Goal: Information Seeking & Learning: Learn about a topic

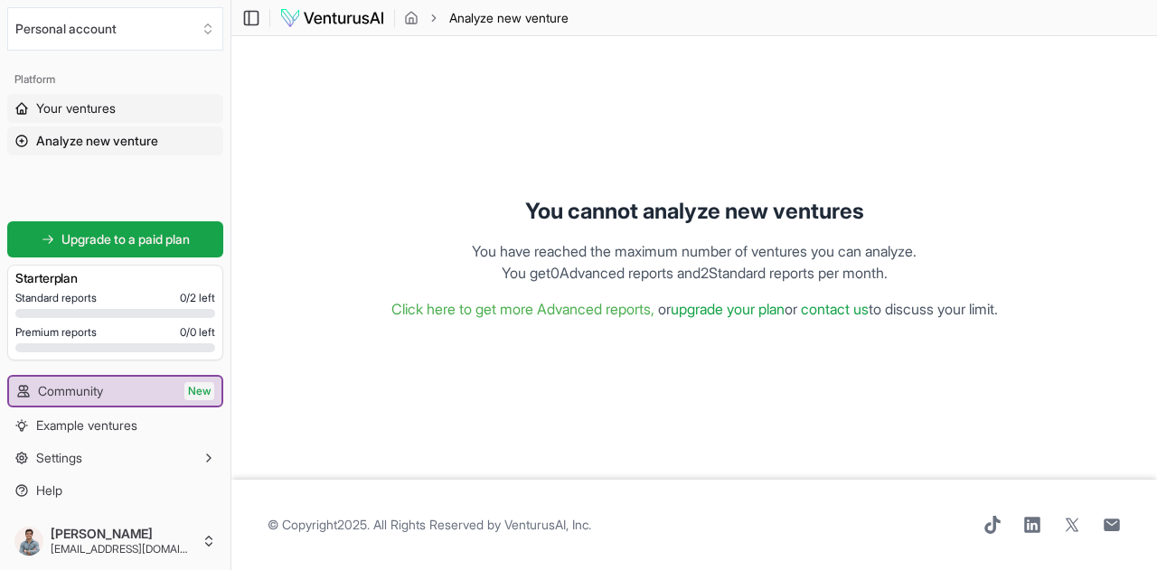
click at [56, 108] on span "Your ventures" at bounding box center [76, 108] width 80 height 18
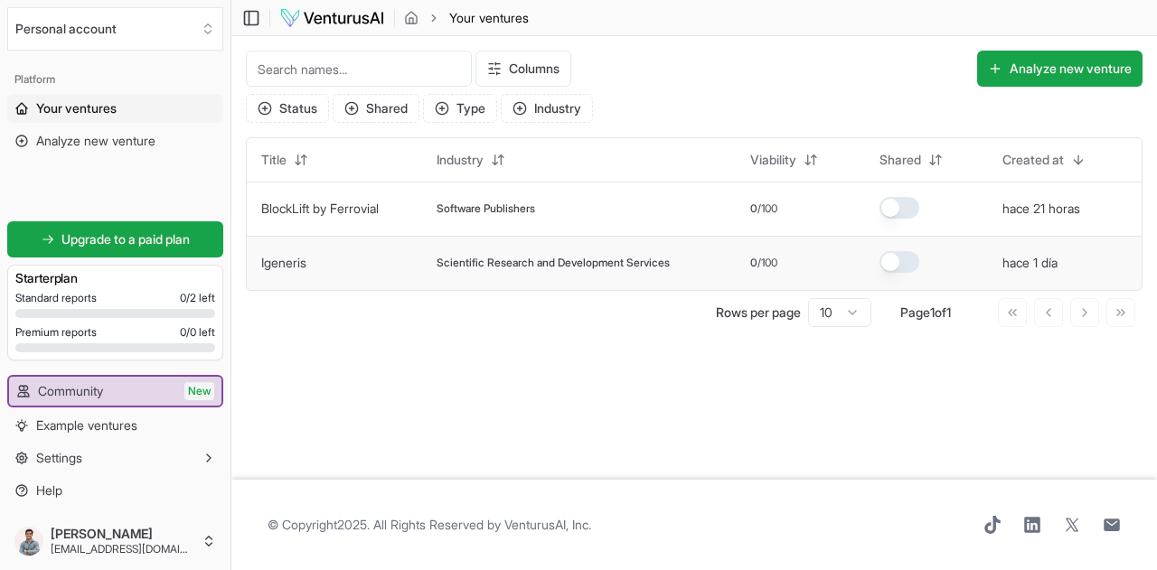
click at [515, 274] on td "Scientific Research and Development Services" at bounding box center [579, 263] width 314 height 54
click at [340, 265] on td "Igeneris" at bounding box center [334, 263] width 175 height 54
click at [670, 256] on span "Scientific Research and Development Services" at bounding box center [553, 263] width 233 height 14
click at [696, 268] on div "Scientific Research and Development Services" at bounding box center [579, 263] width 285 height 14
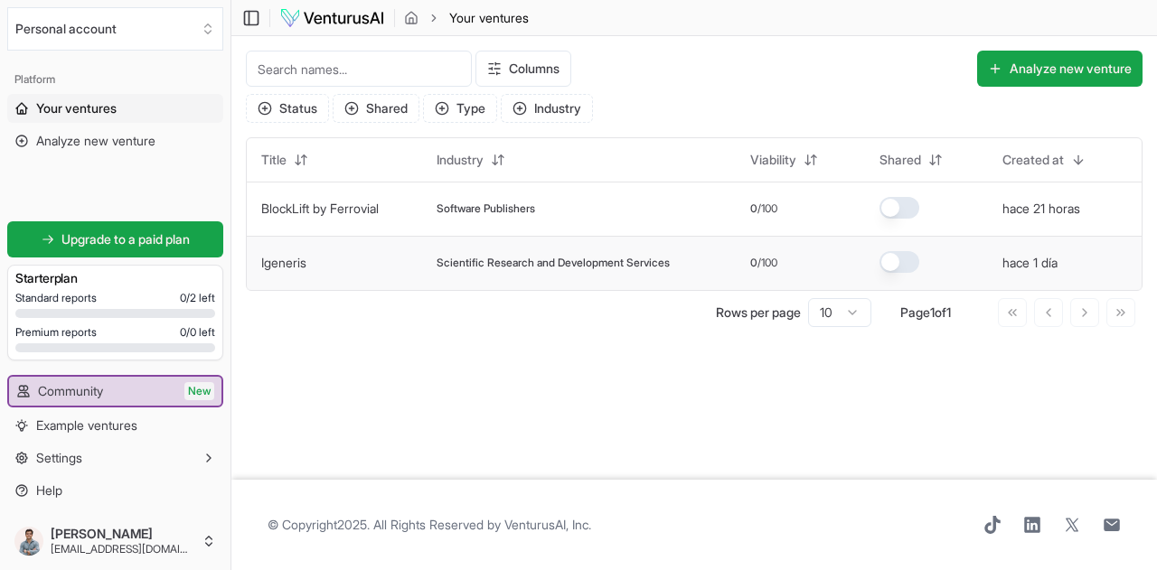
click at [306, 261] on link "Igeneris" at bounding box center [283, 262] width 45 height 15
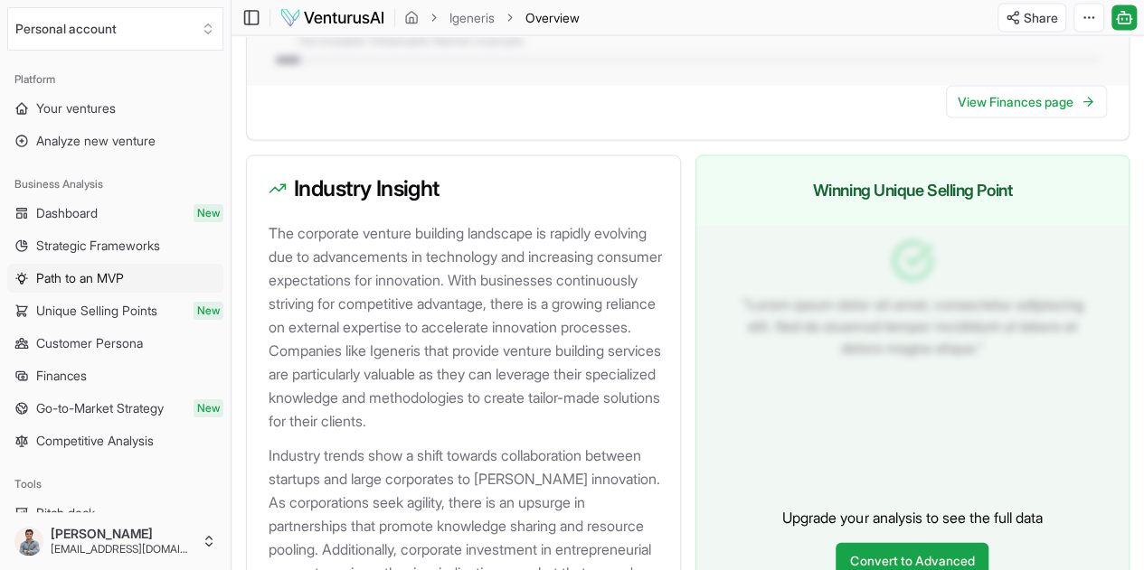
click at [118, 269] on span "Path to an MVP" at bounding box center [80, 278] width 88 height 18
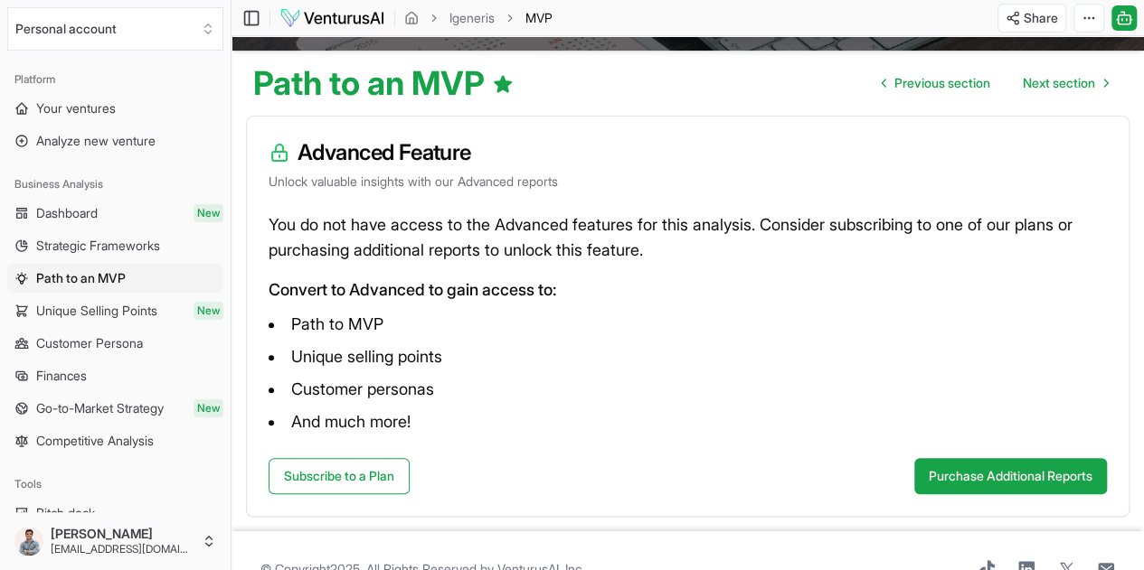
scroll to position [211, 0]
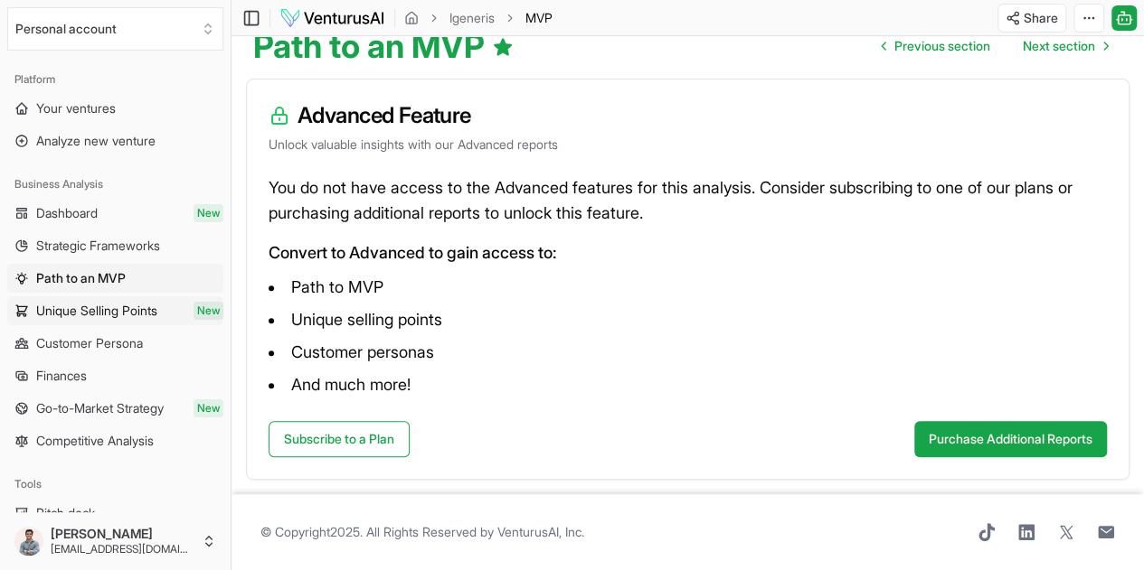
click at [116, 316] on span "Unique Selling Points" at bounding box center [96, 311] width 121 height 18
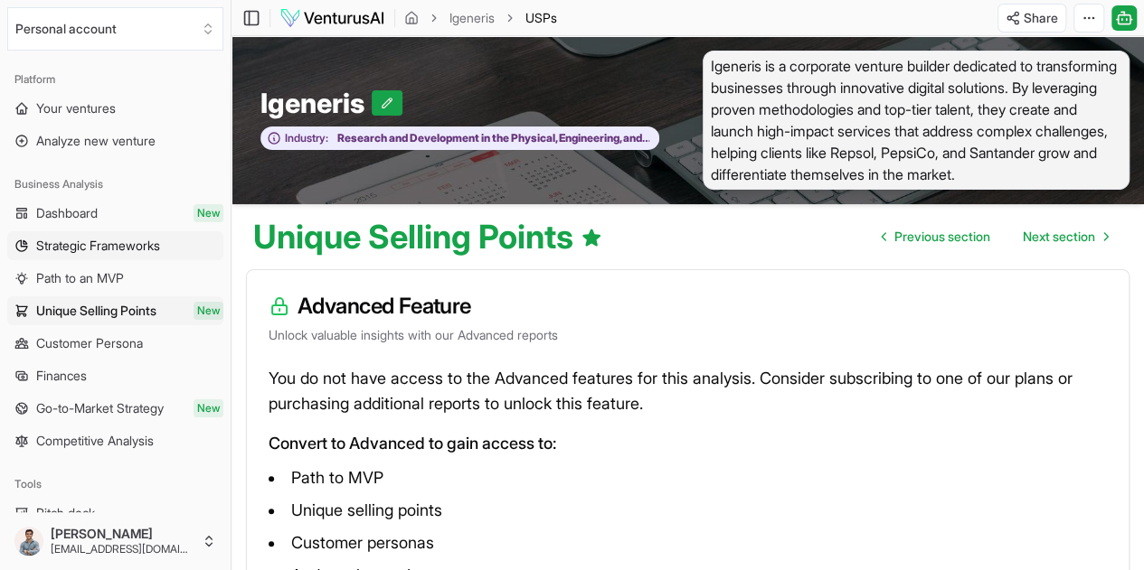
click at [123, 247] on span "Strategic Frameworks" at bounding box center [98, 246] width 124 height 18
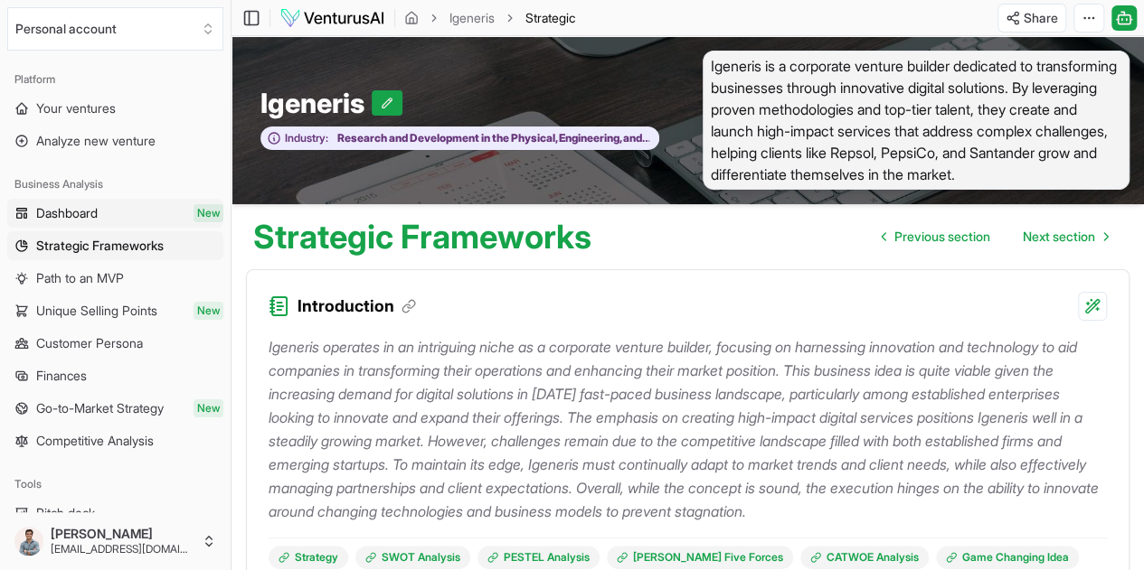
click at [112, 214] on link "Dashboard New" at bounding box center [115, 213] width 216 height 29
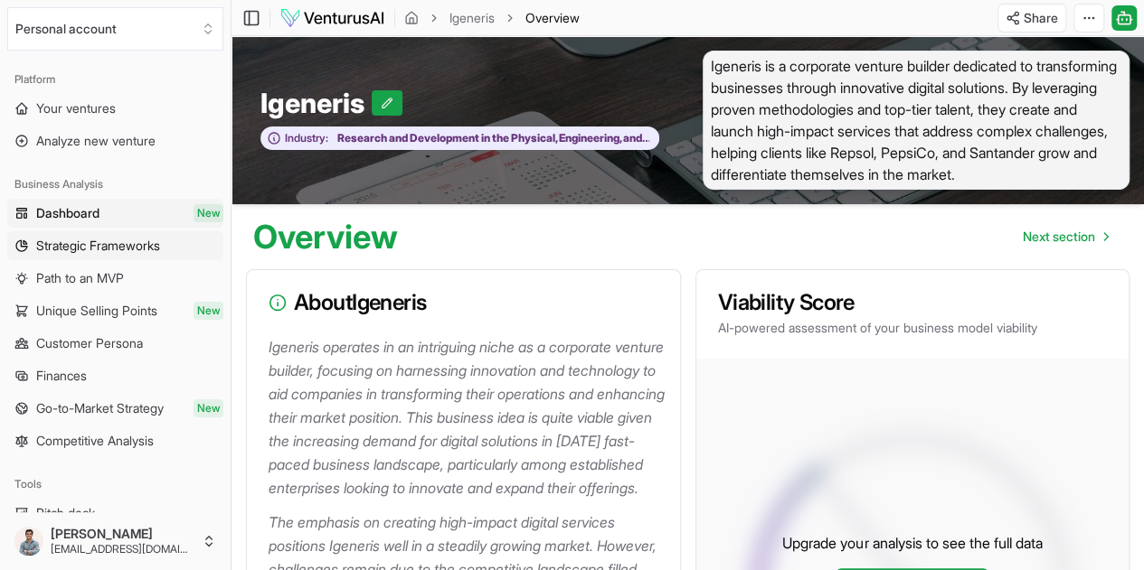
click at [108, 248] on span "Strategic Frameworks" at bounding box center [98, 246] width 124 height 18
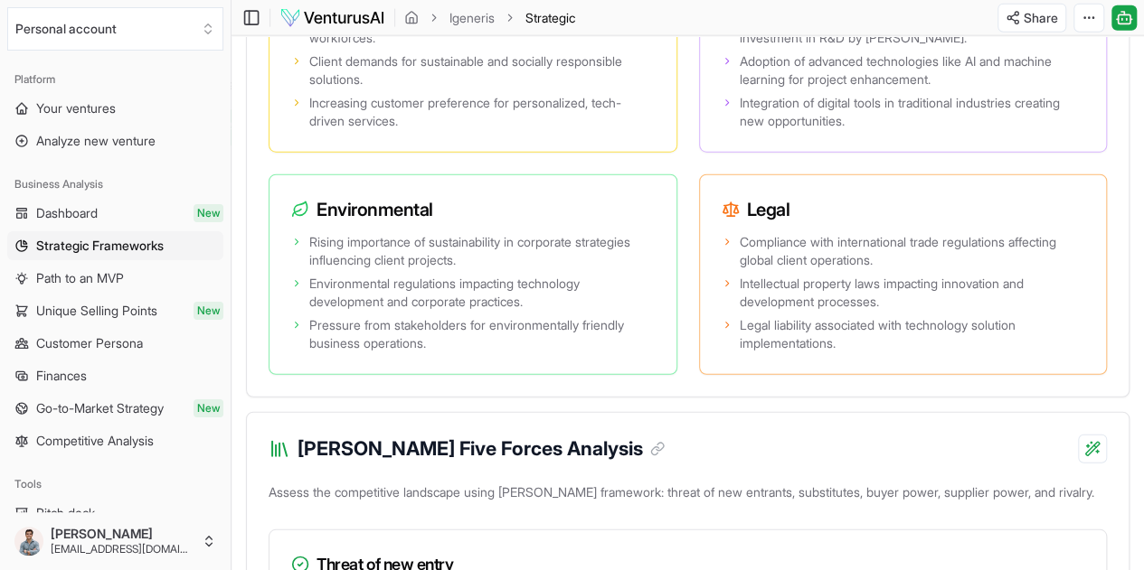
scroll to position [2170, 0]
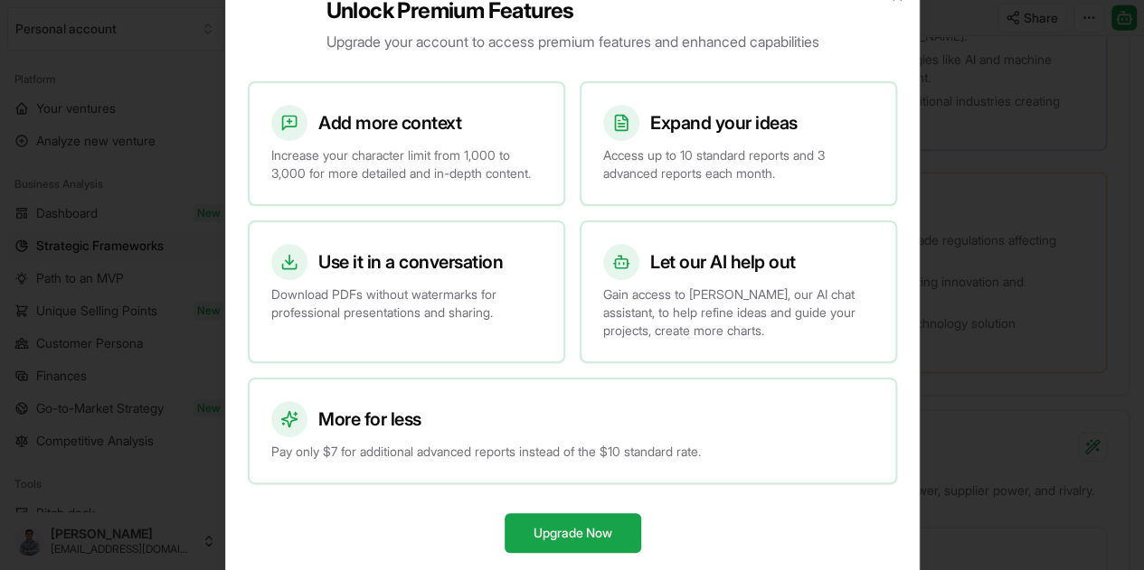
click at [112, 240] on div at bounding box center [572, 285] width 1144 height 570
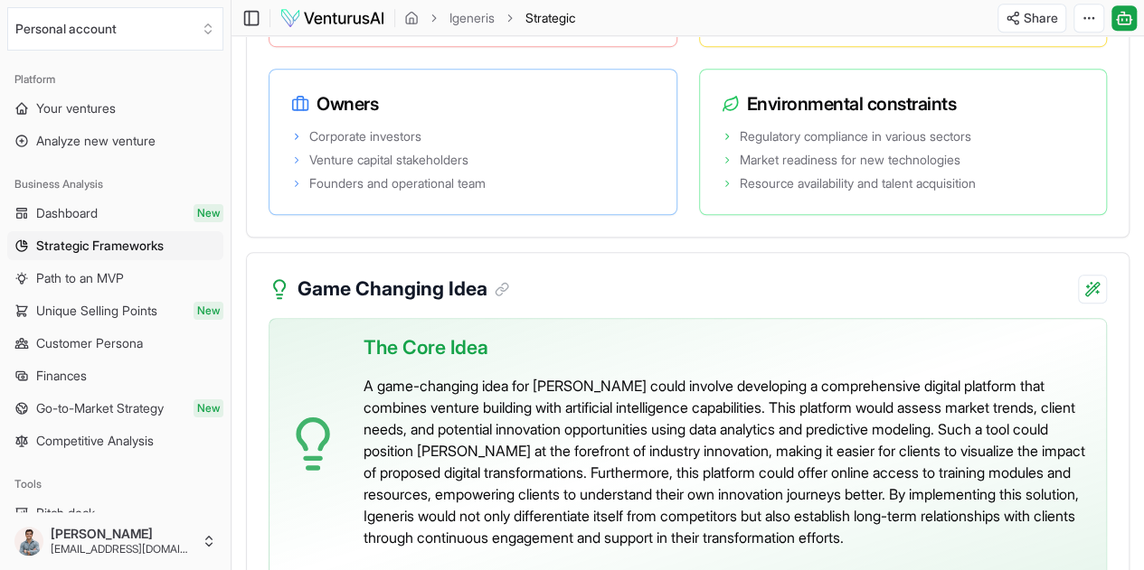
scroll to position [4265, 0]
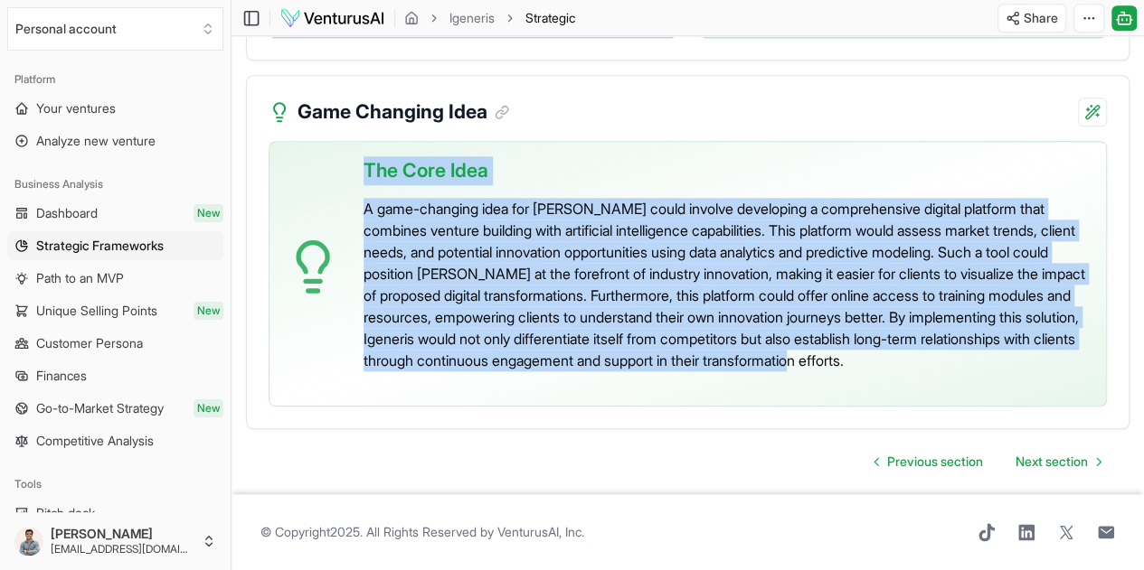
drag, startPoint x: 410, startPoint y: 312, endPoint x: 357, endPoint y: 117, distance: 202.4
click at [357, 141] on div "The Core Idea A game-changing idea for Igeneris could involve developing a comp…" at bounding box center [688, 274] width 838 height 266
copy div "The Core Idea A game-changing idea for Igeneris could involve developing a comp…"
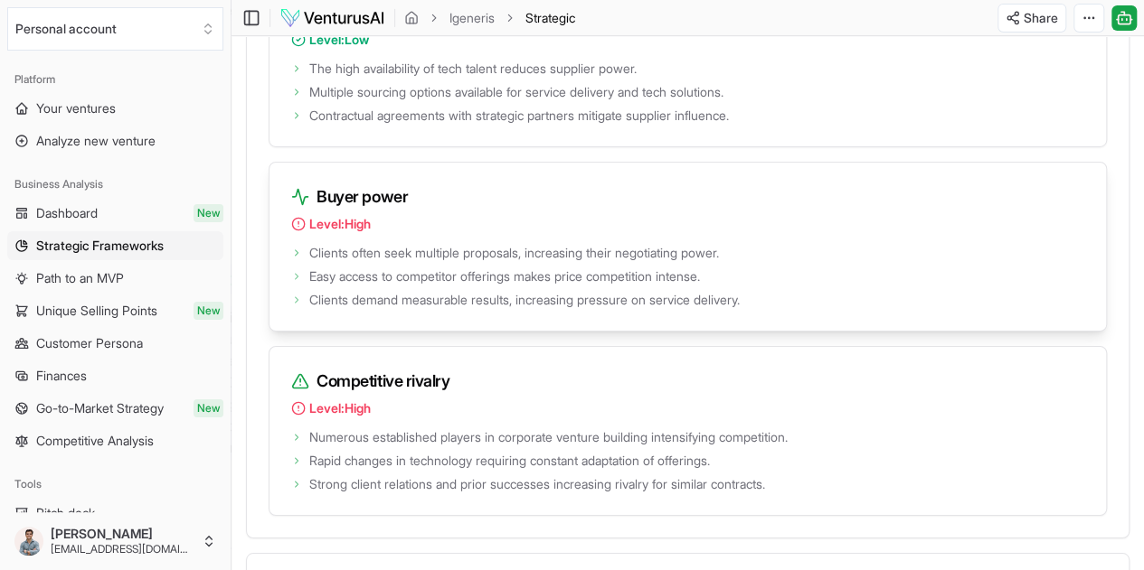
scroll to position [2818, 0]
